Goal: Task Accomplishment & Management: Use online tool/utility

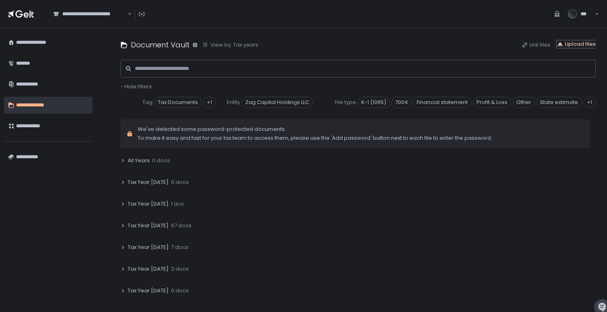
click at [578, 46] on div "Upload files" at bounding box center [576, 44] width 39 height 7
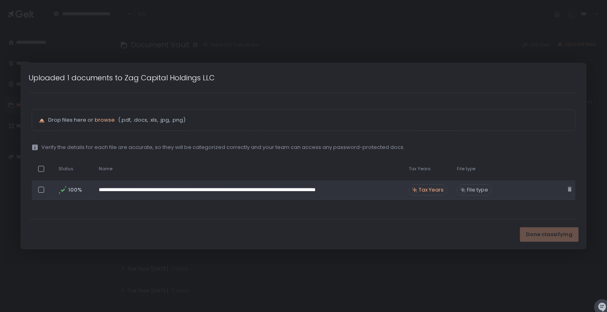
click at [475, 190] on span "File type" at bounding box center [477, 189] width 21 height 7
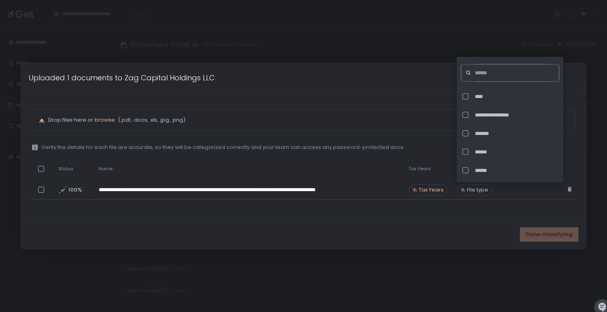
click at [488, 74] on input at bounding box center [512, 73] width 75 height 18
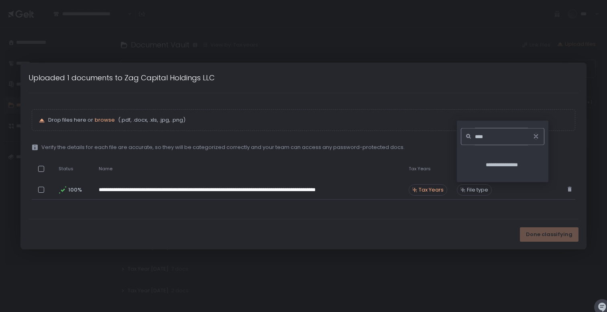
type input "****"
click at [473, 76] on div "Uploaded 1 documents to Zag Capital Holdings LLC" at bounding box center [246, 77] width 453 height 27
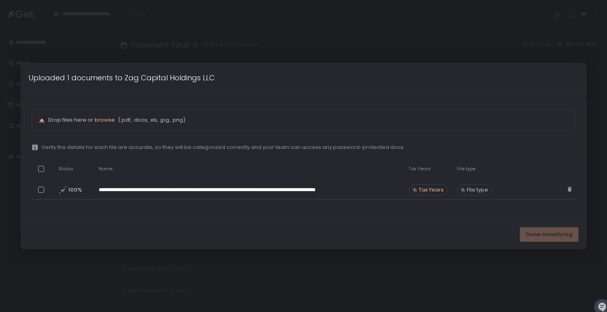
click at [547, 230] on div "Done classifying" at bounding box center [549, 234] width 59 height 14
click at [465, 229] on div "Done classifying" at bounding box center [303, 234] width 566 height 30
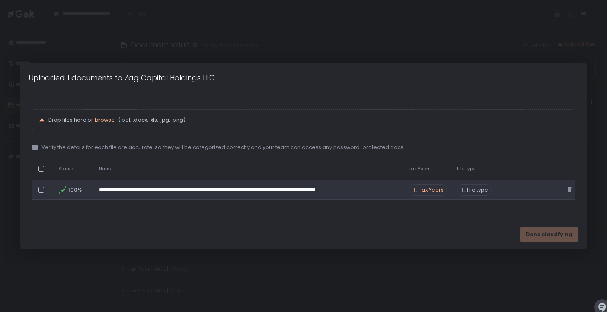
click at [429, 193] on span "Tax Years" at bounding box center [431, 189] width 25 height 7
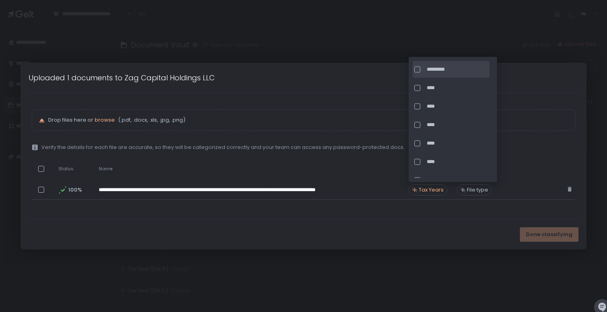
click at [415, 68] on div at bounding box center [418, 69] width 6 height 6
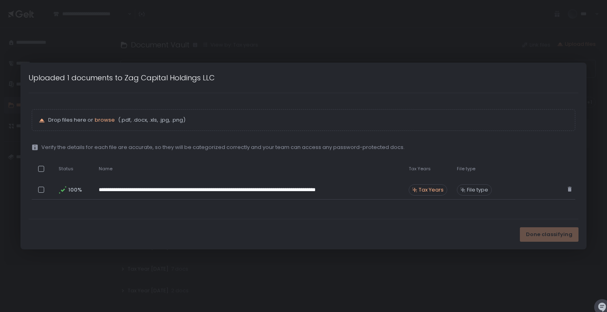
click at [460, 234] on div "Done classifying" at bounding box center [303, 234] width 566 height 30
click at [546, 236] on span "Done classifying" at bounding box center [549, 234] width 47 height 7
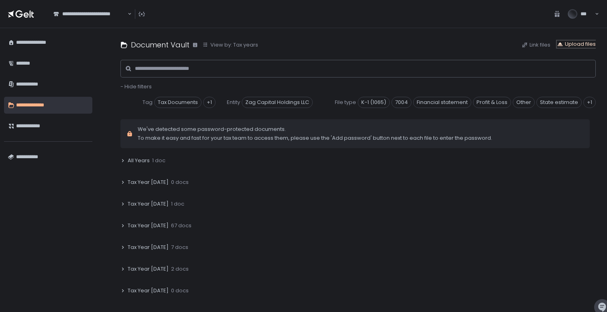
click at [568, 41] on div "Upload files" at bounding box center [576, 44] width 39 height 7
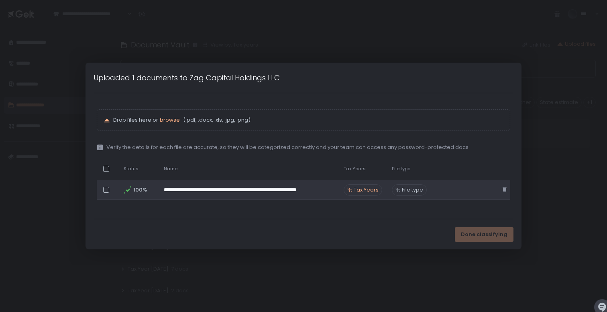
click at [357, 186] on span "Tax Years" at bounding box center [366, 189] width 25 height 7
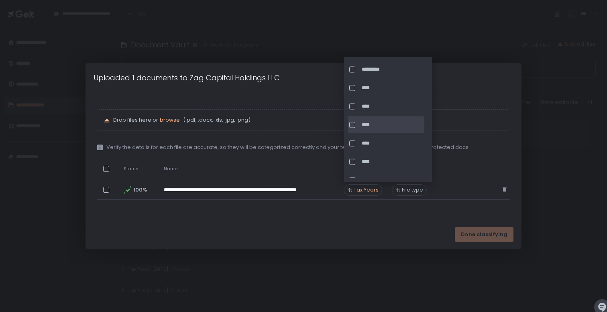
click at [354, 123] on div at bounding box center [353, 125] width 6 height 6
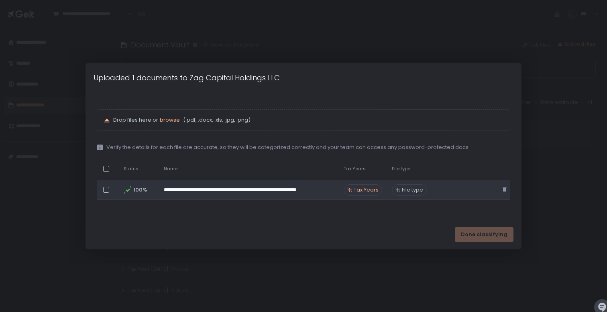
click at [406, 192] on span "File type" at bounding box center [412, 189] width 21 height 7
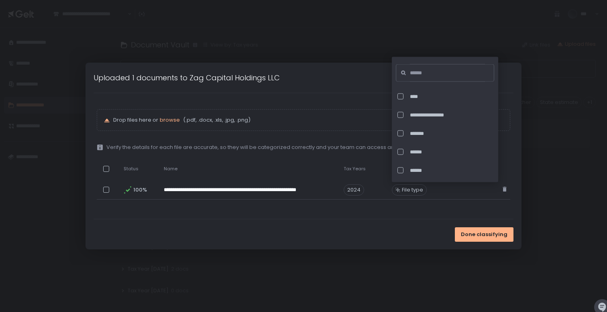
click at [408, 74] on div at bounding box center [405, 72] width 8 height 6
click at [415, 73] on input at bounding box center [447, 73] width 75 height 18
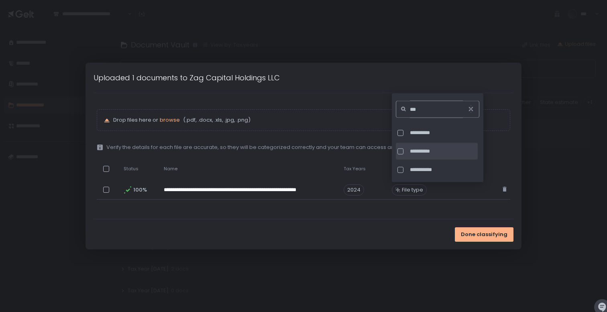
type input "***"
click at [414, 149] on span "**********" at bounding box center [443, 151] width 66 height 7
click at [482, 229] on button "Done classifying" at bounding box center [484, 234] width 59 height 14
